Goal: Navigation & Orientation: Find specific page/section

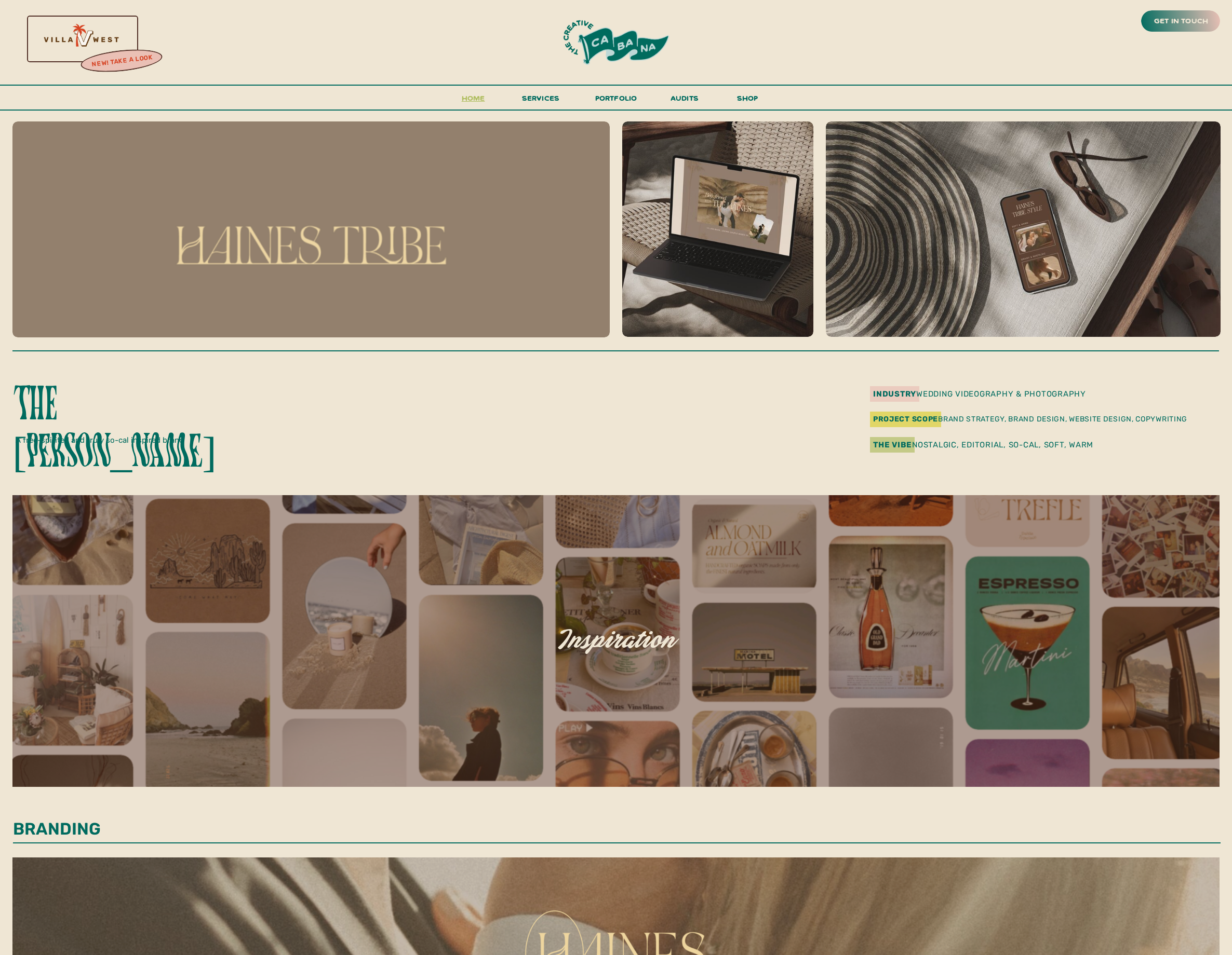
click at [470, 99] on h3 "Home" at bounding box center [473, 101] width 33 height 19
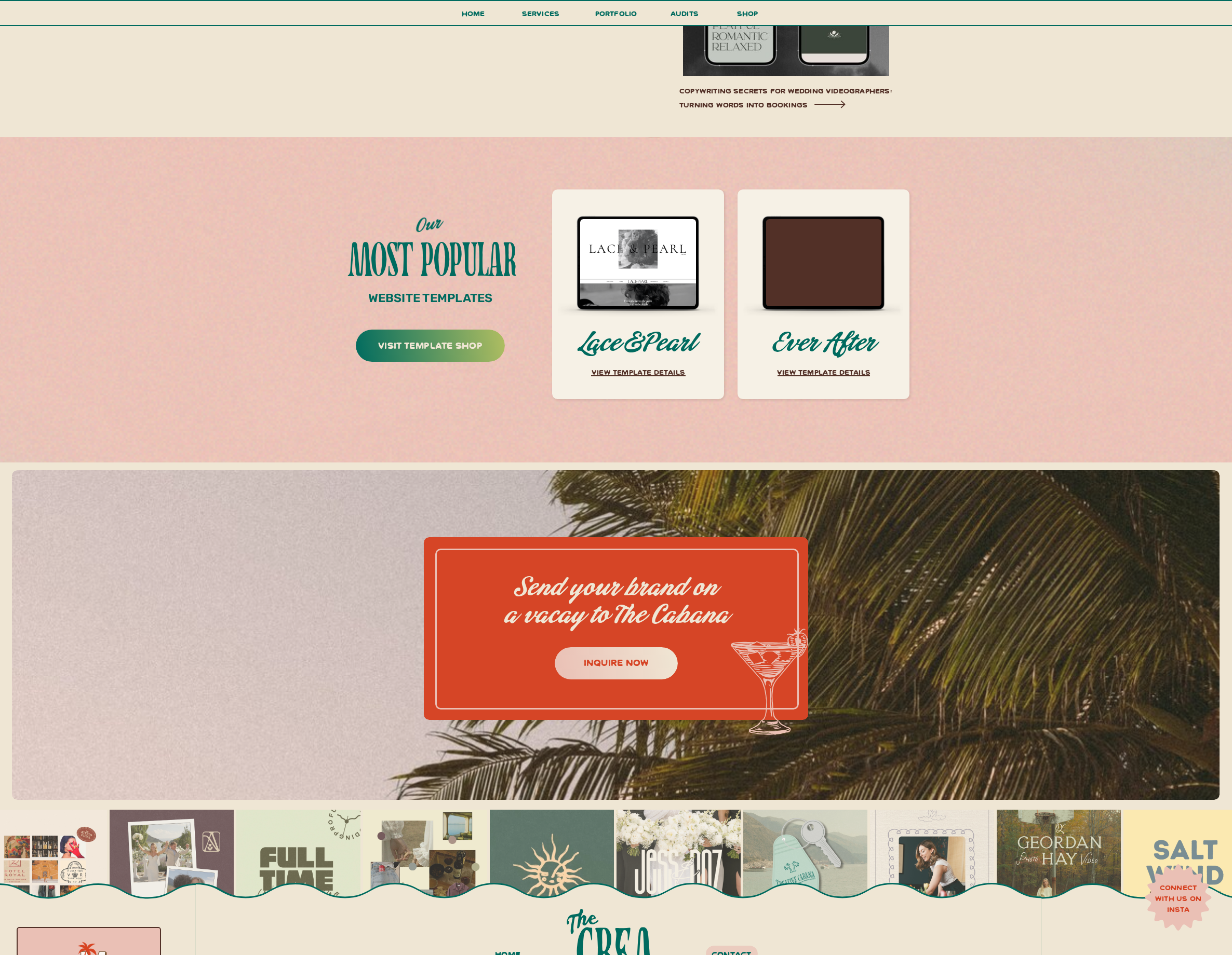
scroll to position [4899, 0]
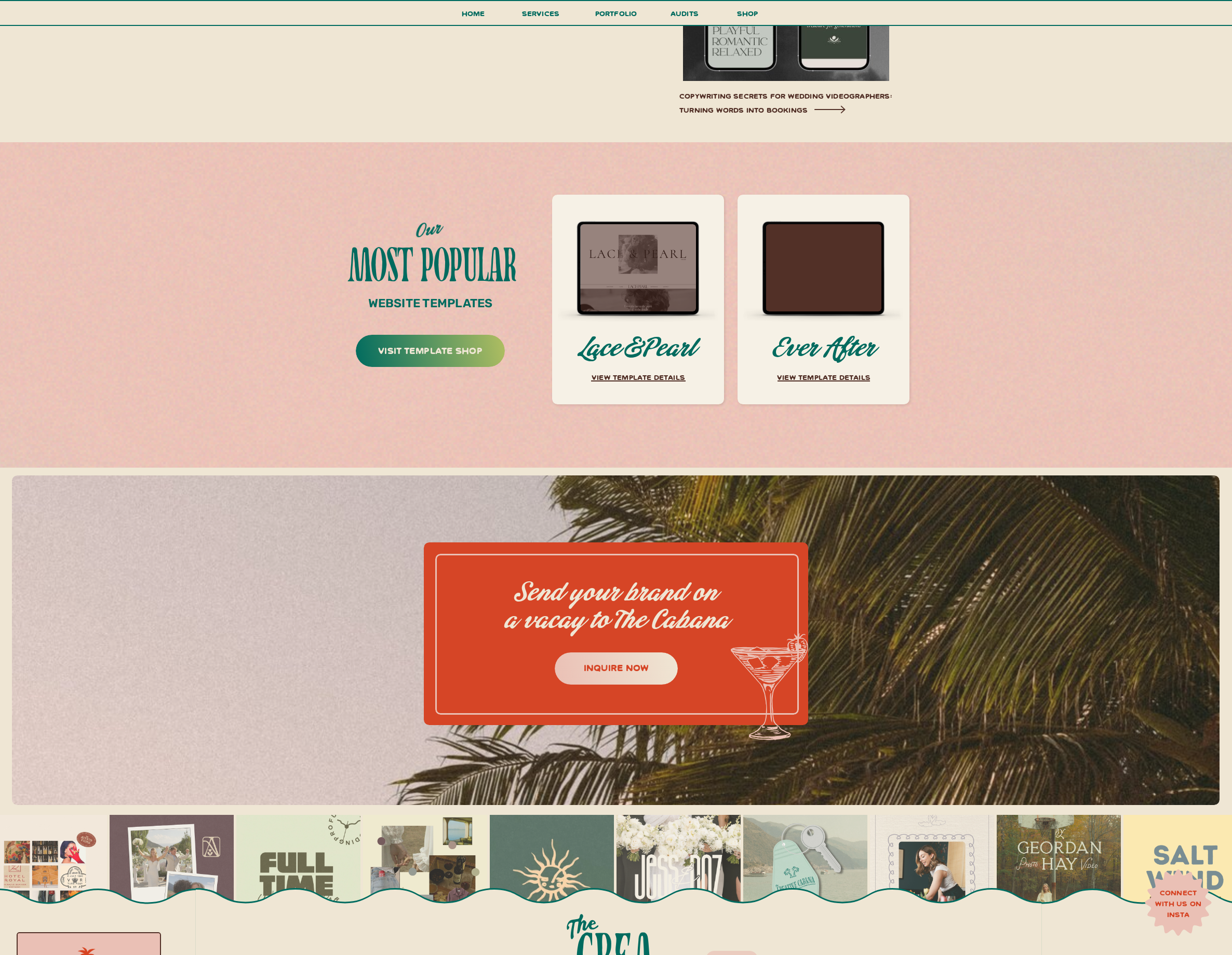
click at [628, 294] on div at bounding box center [637, 268] width 116 height 87
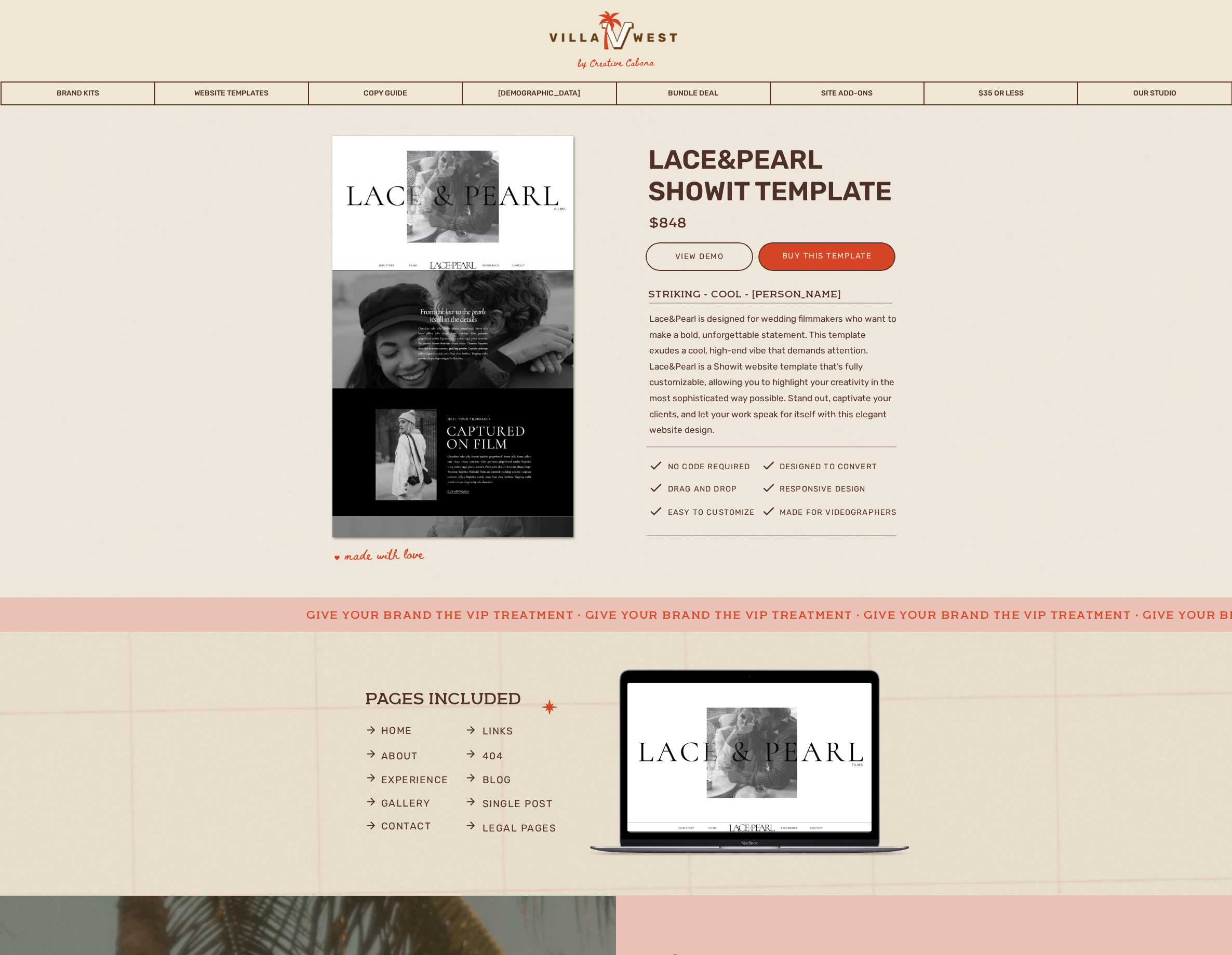
click at [847, 95] on link "Site Add-Ons" at bounding box center [847, 93] width 152 height 24
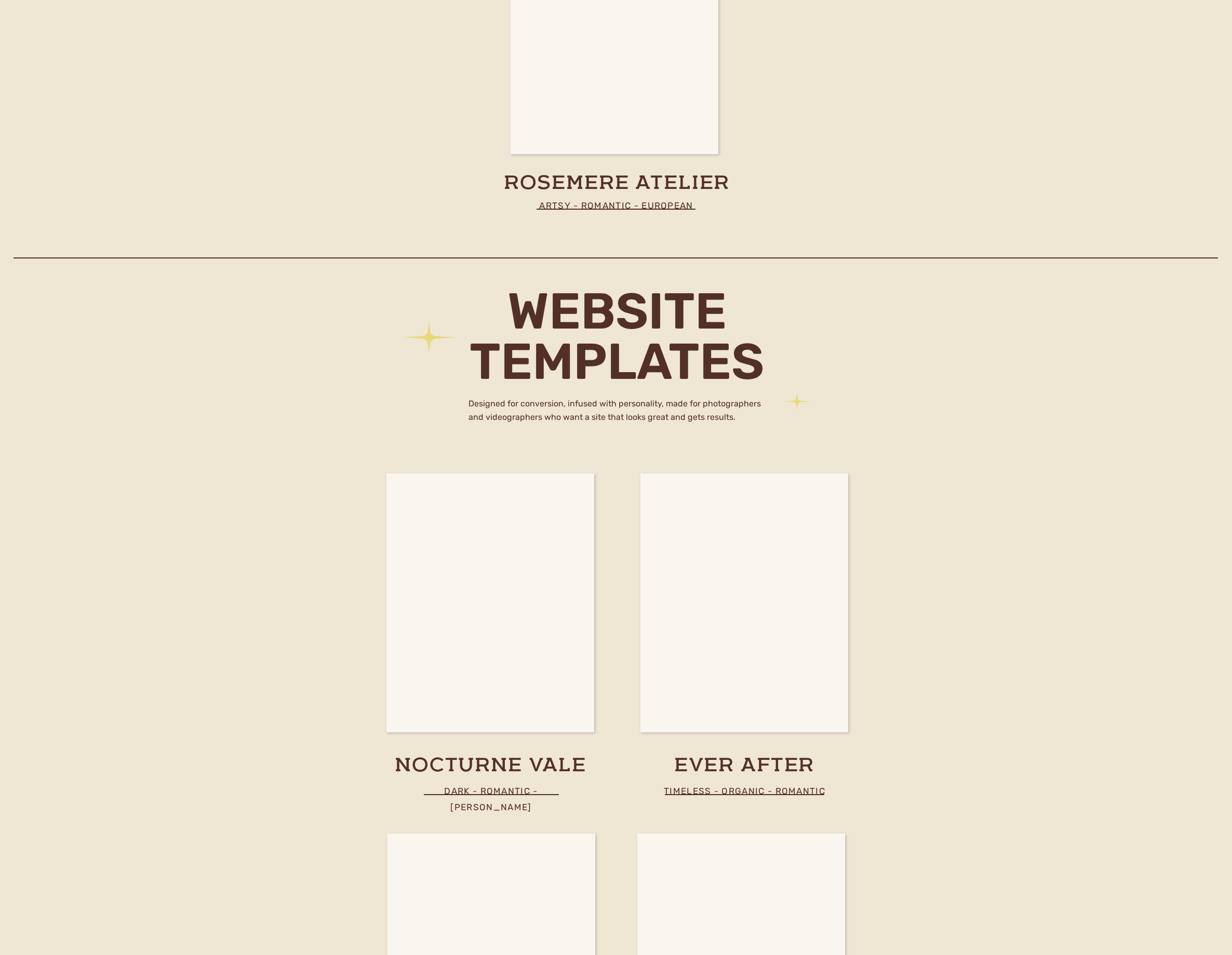
scroll to position [3242, 0]
